Goal: Transaction & Acquisition: Purchase product/service

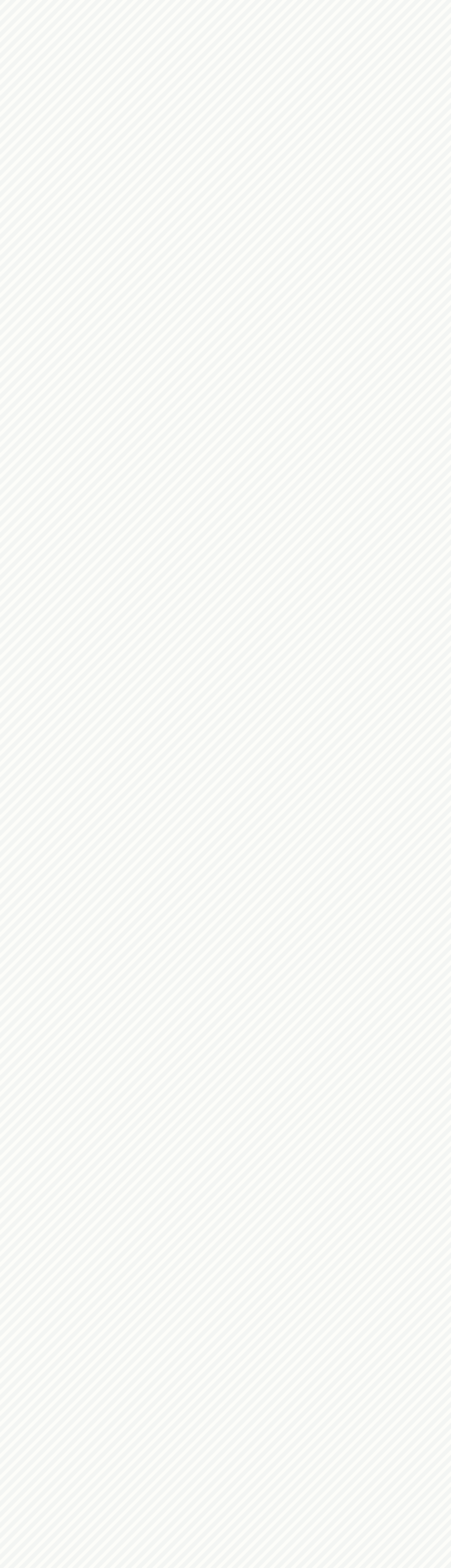
click at [433, 0] on html at bounding box center [226, 0] width 451 height 0
click at [448, 0] on html at bounding box center [226, 0] width 451 height 0
click at [282, 0] on html at bounding box center [226, 0] width 451 height 0
click at [9, 0] on html at bounding box center [226, 0] width 451 height 0
